Goal: Find contact information: Find contact information

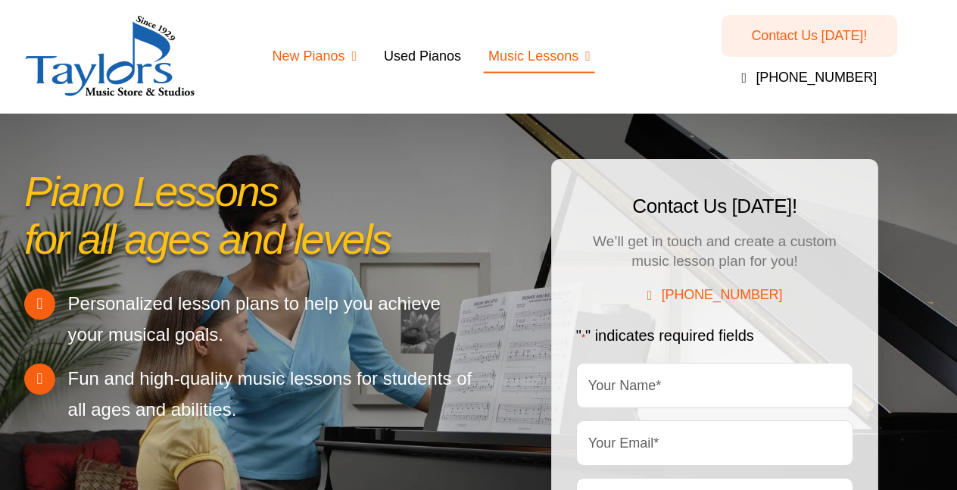
click at [304, 129] on span "Hybrid and Digital Pianos" at bounding box center [360, 136] width 145 height 44
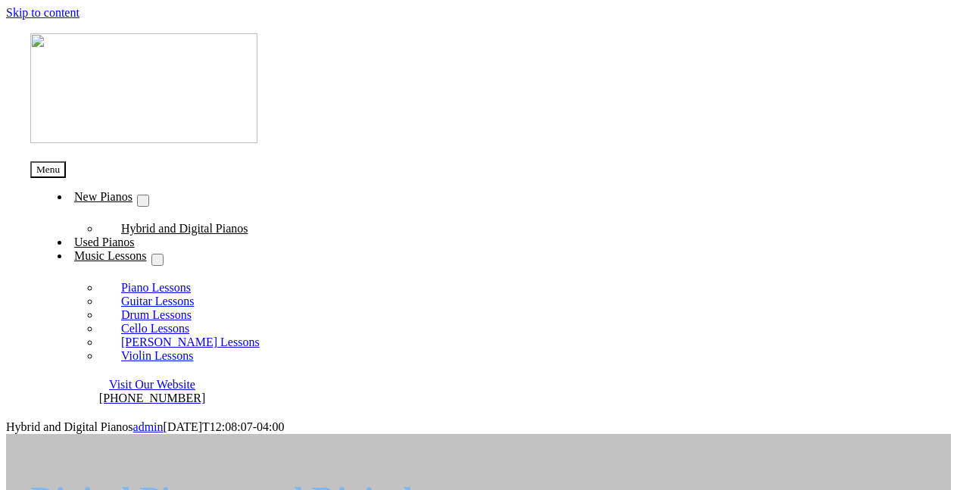
click at [195, 378] on span "Visit Our Website" at bounding box center [152, 384] width 86 height 13
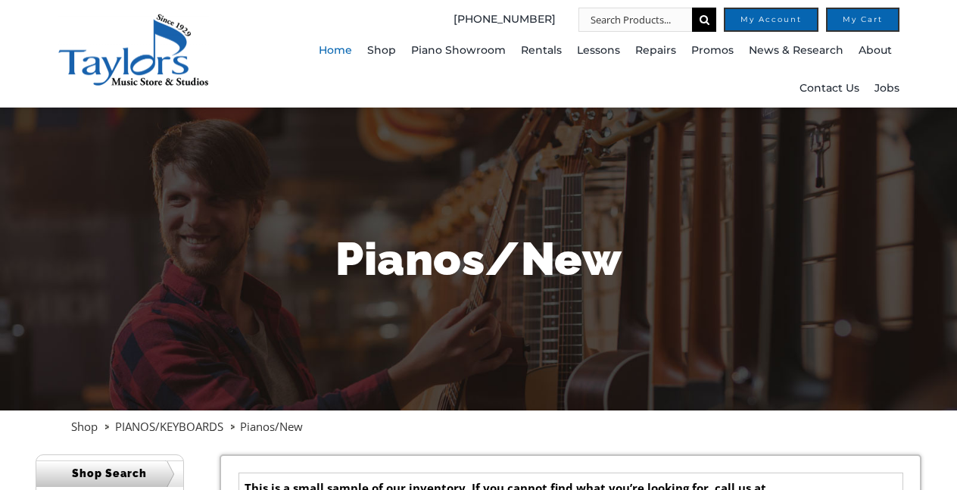
click at [347, 46] on span "Home" at bounding box center [335, 51] width 33 height 24
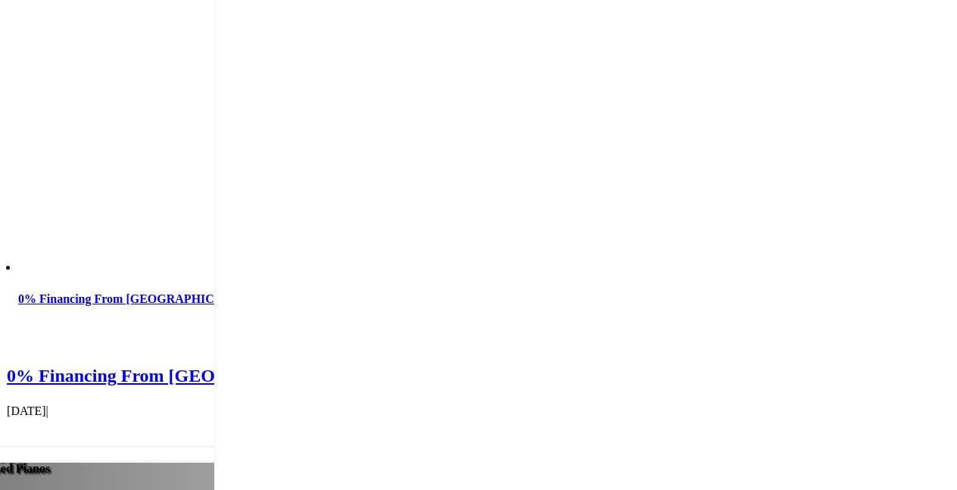
scroll to position [4825, 0]
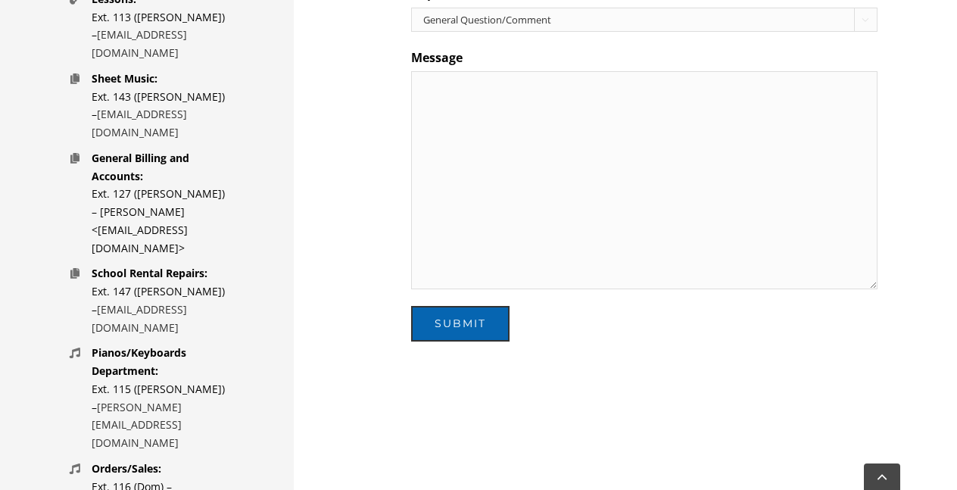
scroll to position [985, 0]
